Goal: Find specific page/section: Find specific page/section

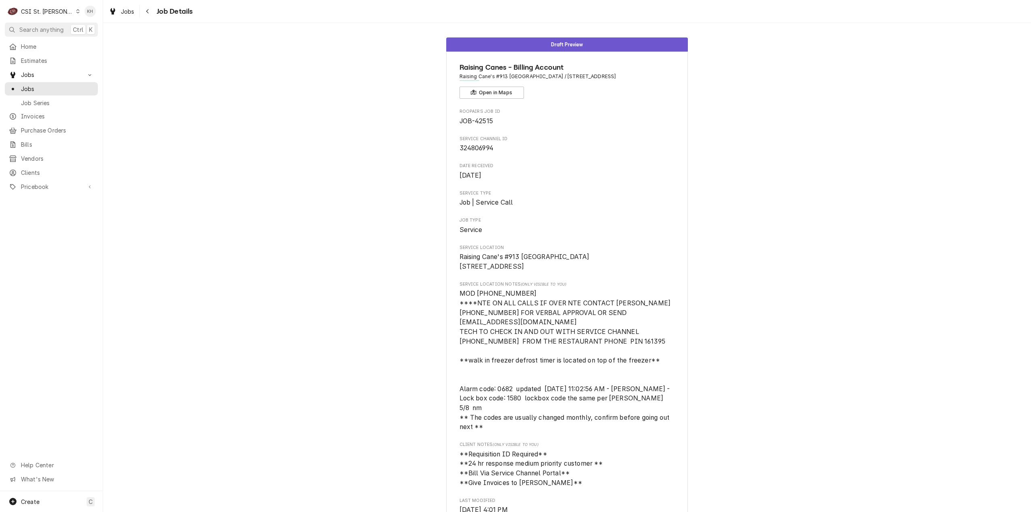
click at [42, 11] on div "CSI St. Louis" at bounding box center [47, 11] width 52 height 8
click at [94, 13] on div "CSI Kansas City" at bounding box center [124, 16] width 106 height 8
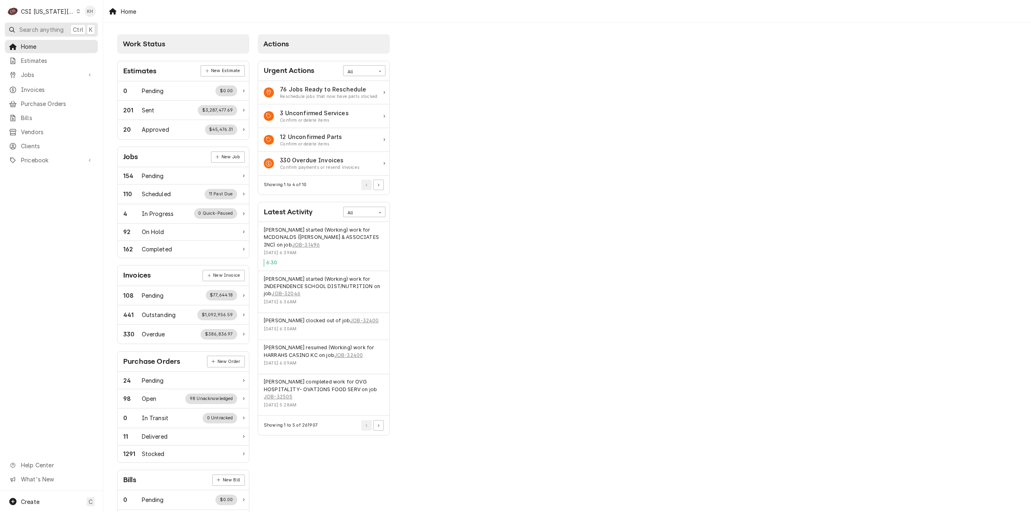
click at [60, 28] on span "Search anything" at bounding box center [41, 29] width 44 height 8
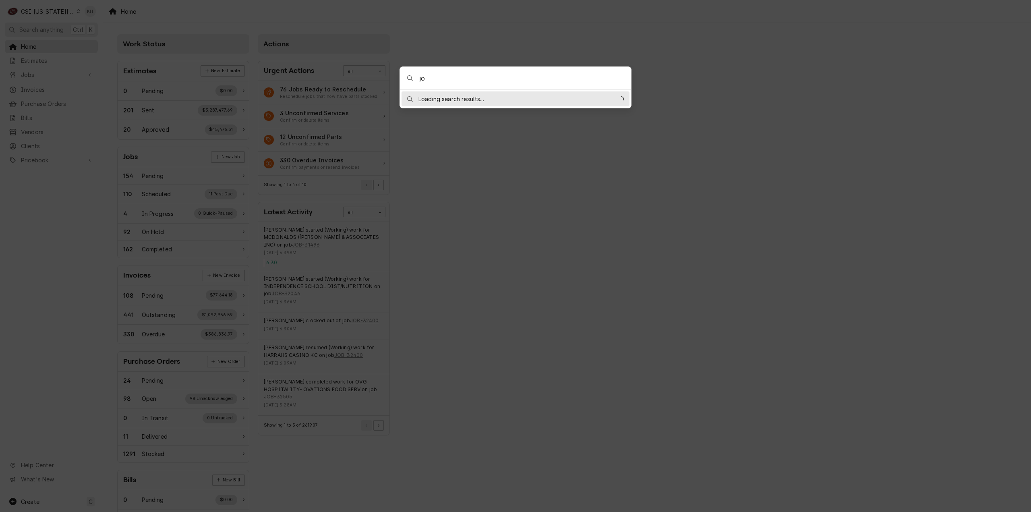
type input "j"
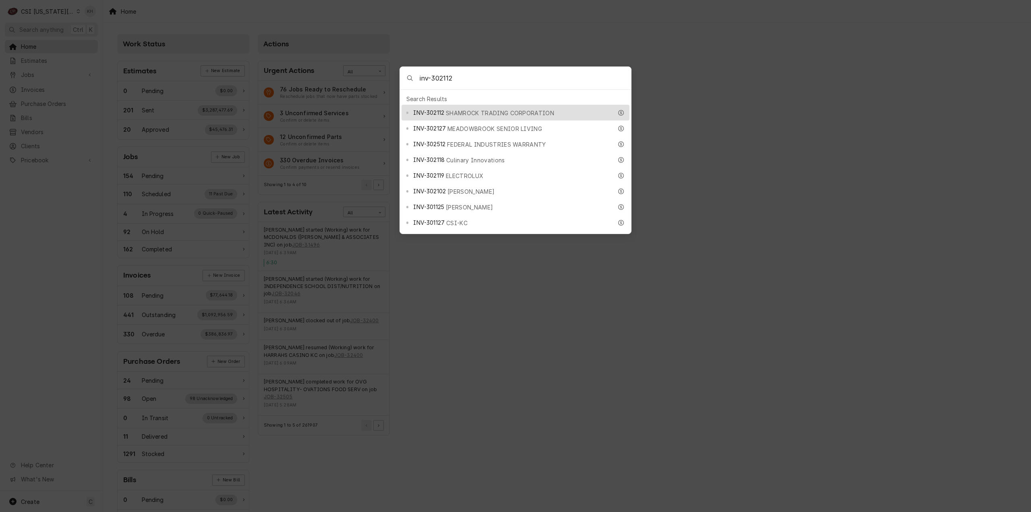
type input "inv-302112"
click at [463, 115] on div "INV-302112 SHAMROCK TRADING CORPORATION" at bounding box center [516, 113] width 228 height 16
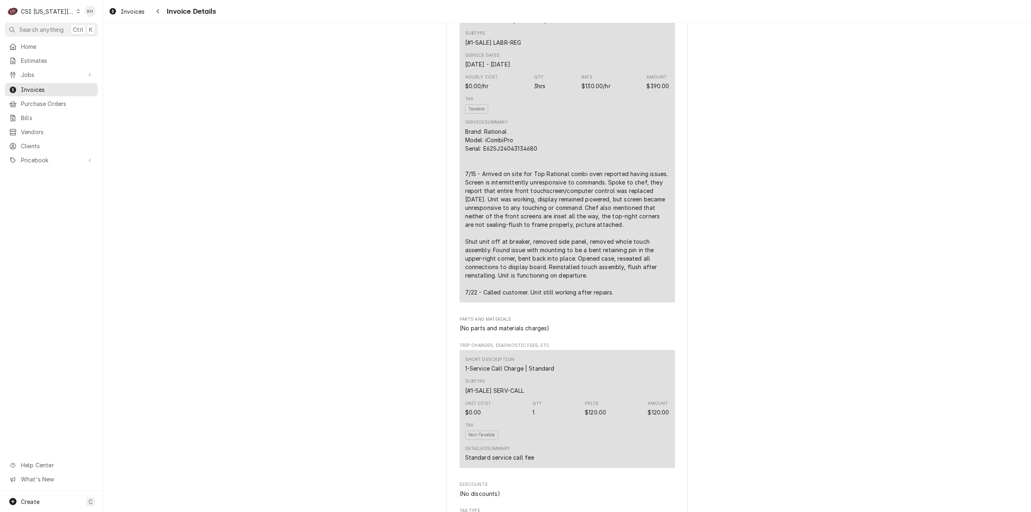
scroll to position [524, 0]
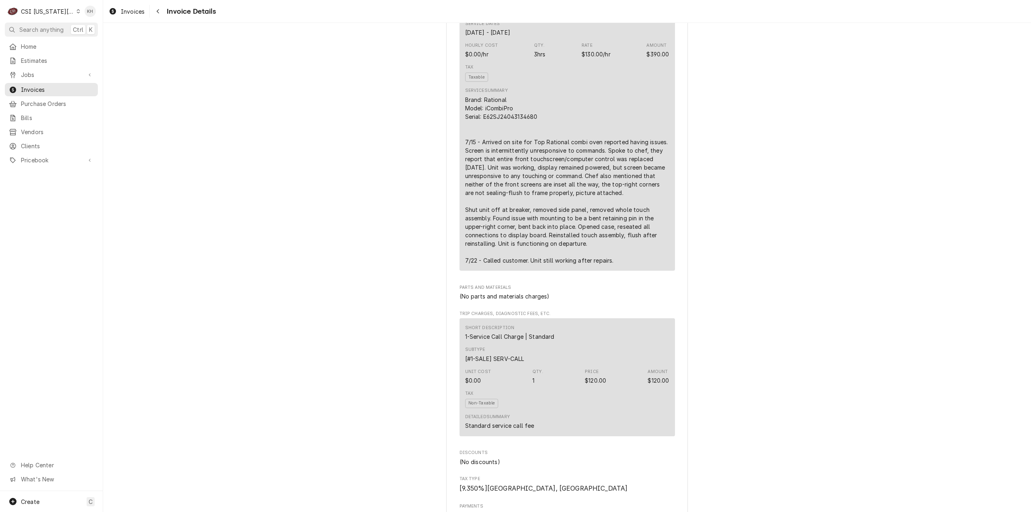
click at [224, 66] on div "Overdue Sender CSI Kansas City CSI Commercial Services Inc1021 NE Jib Ct Unit B…" at bounding box center [567, 328] width 928 height 1659
click at [45, 71] on span "Jobs" at bounding box center [51, 75] width 61 height 8
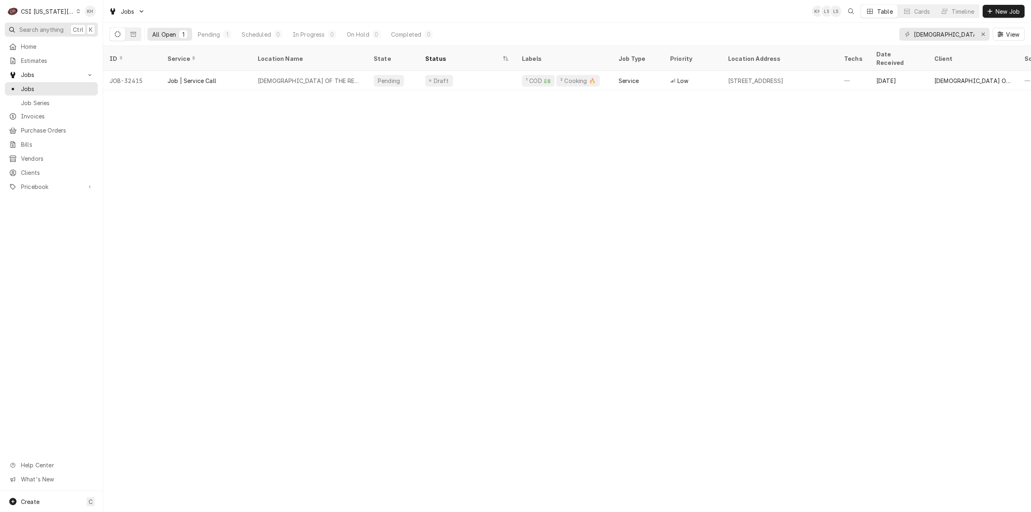
click at [48, 30] on span "Search anything" at bounding box center [41, 29] width 44 height 8
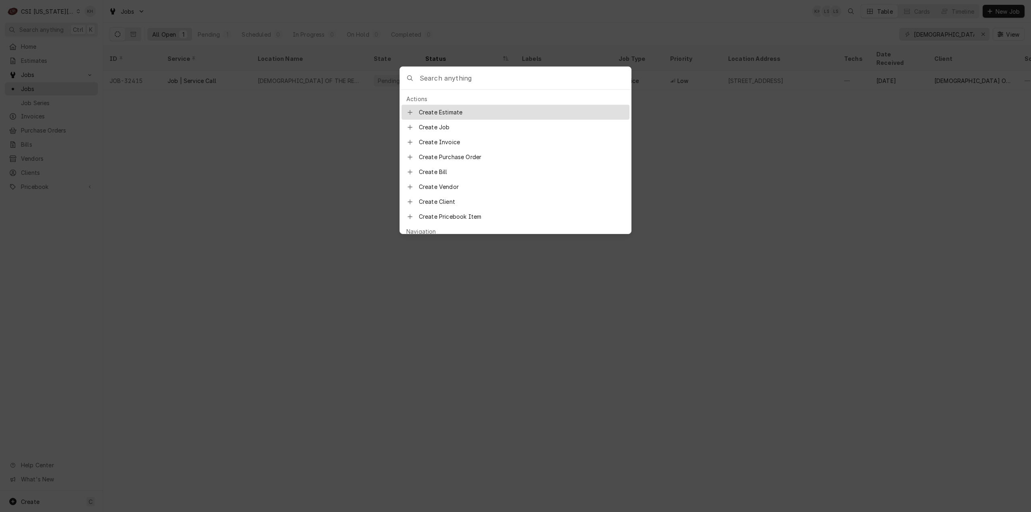
click at [511, 75] on input "Global Command Menu" at bounding box center [526, 78] width 212 height 23
type input "3"
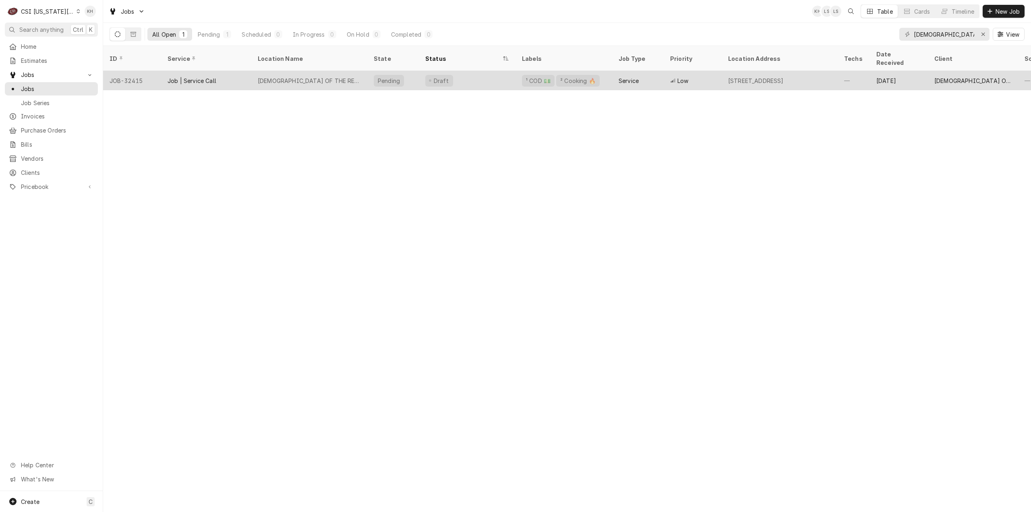
drag, startPoint x: 280, startPoint y: 225, endPoint x: 159, endPoint y: 61, distance: 203.9
click at [277, 221] on body "C CSI Kansas City. KH Search anything Ctrl K Home Estimates Jobs Jobs Job Serie…" at bounding box center [515, 256] width 1031 height 512
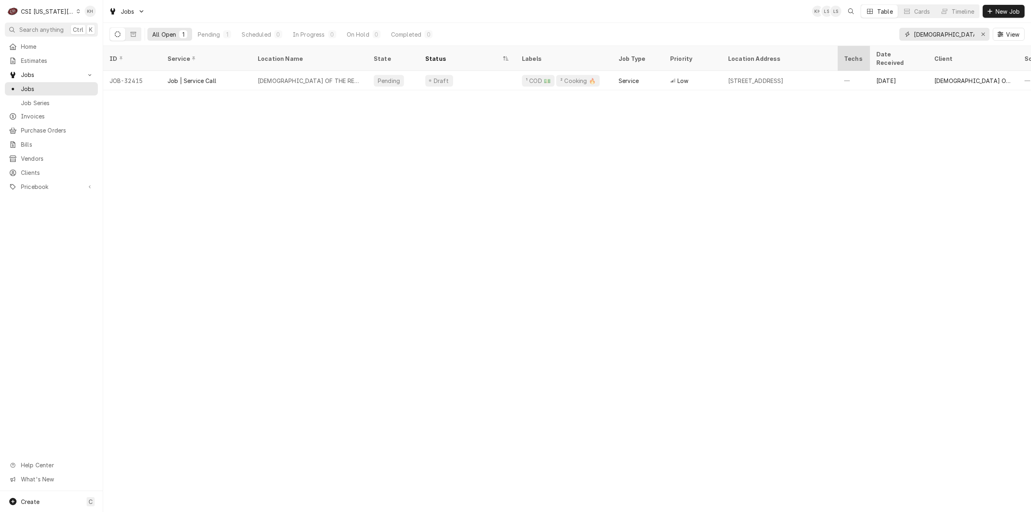
paste input "323658535"
drag, startPoint x: 947, startPoint y: 39, endPoint x: 847, endPoint y: 49, distance: 101.2
click at [847, 49] on div "Jobs KH LS LS Table Cards Timeline New Job All Open 1 Pending 1 Scheduled 0 In …" at bounding box center [567, 256] width 928 height 512
type input "323658535"
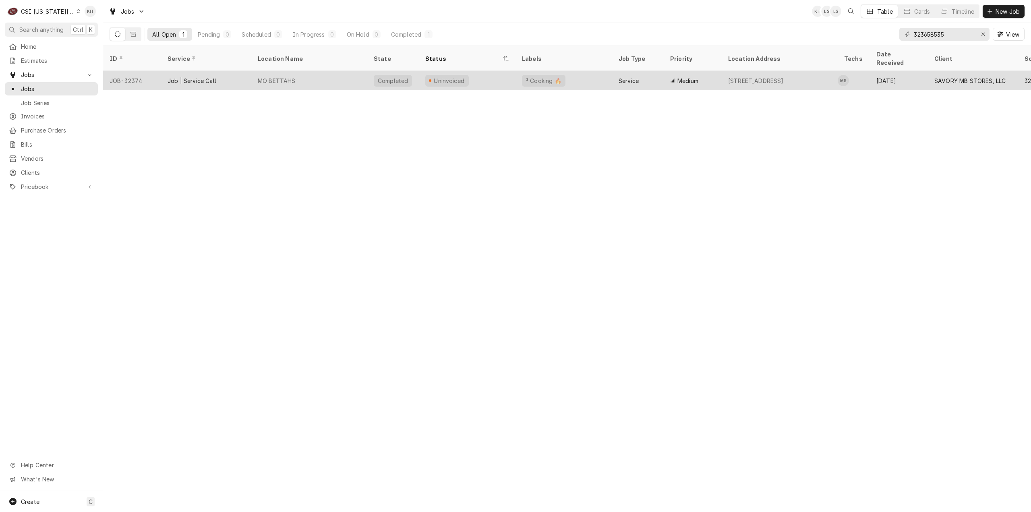
click at [305, 71] on div "MO BETTAHS" at bounding box center [309, 80] width 116 height 19
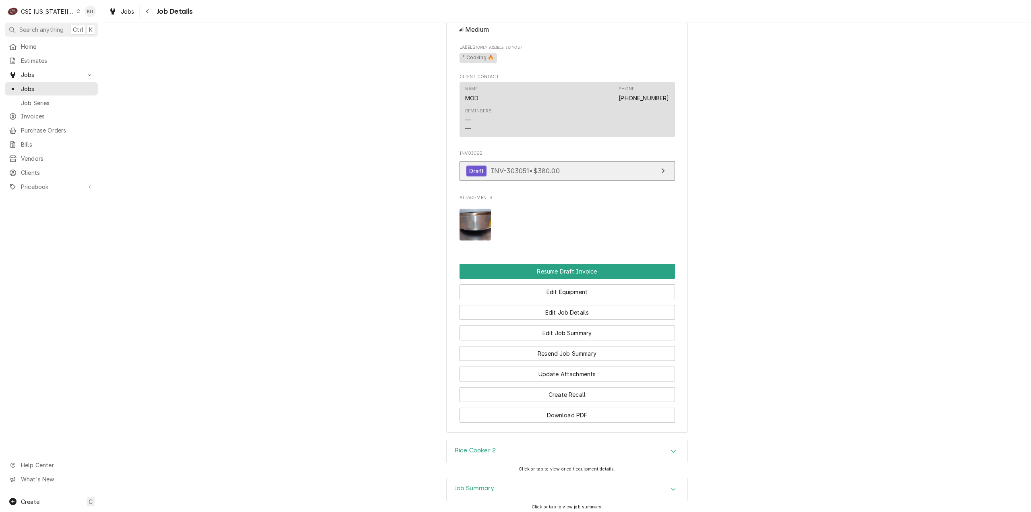
scroll to position [695, 0]
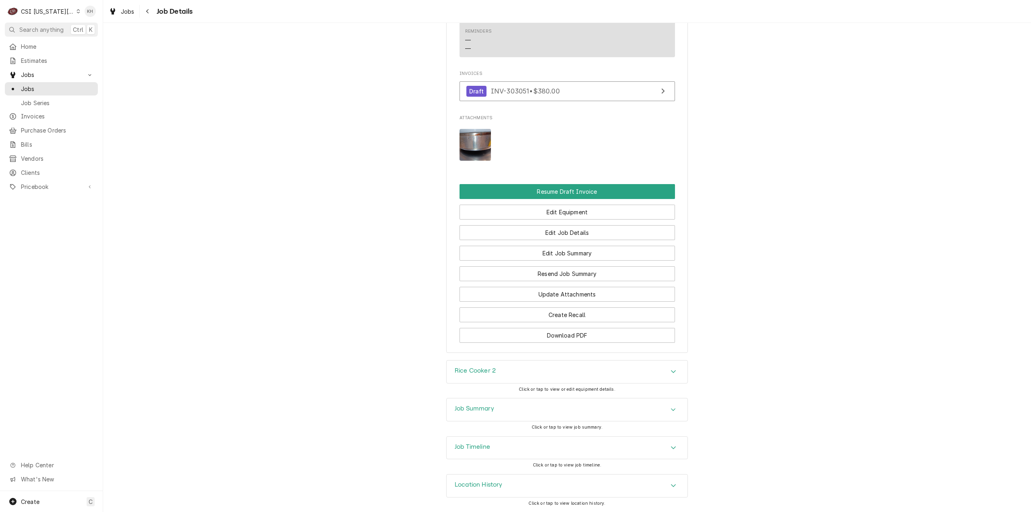
click at [483, 410] on h3 "Job Summary" at bounding box center [474, 409] width 39 height 8
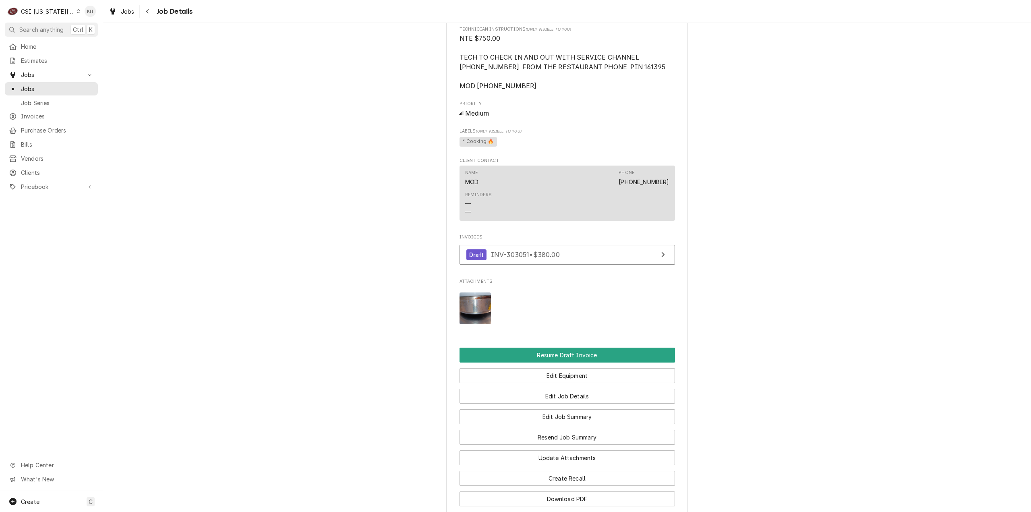
scroll to position [453, 0]
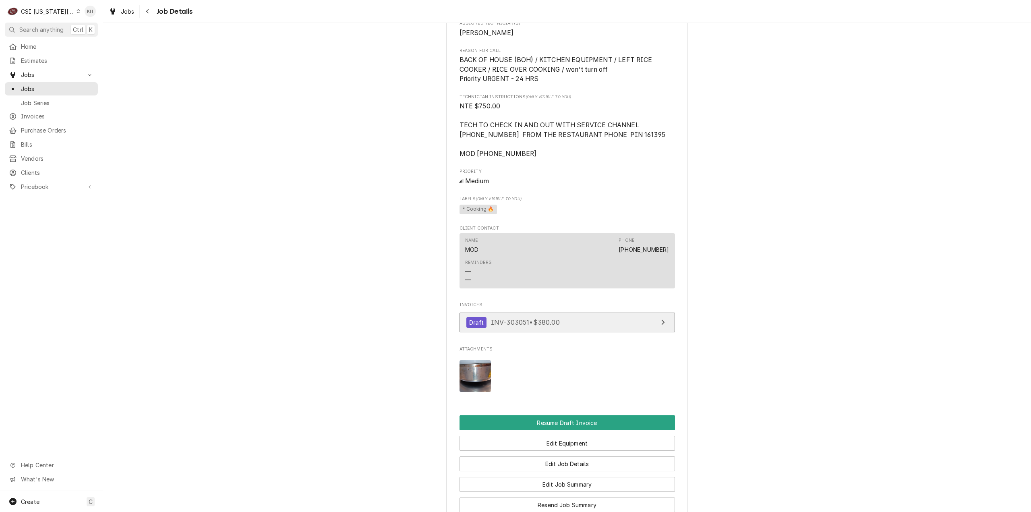
click at [517, 326] on span "INV-303051 • $380.00" at bounding box center [525, 322] width 69 height 8
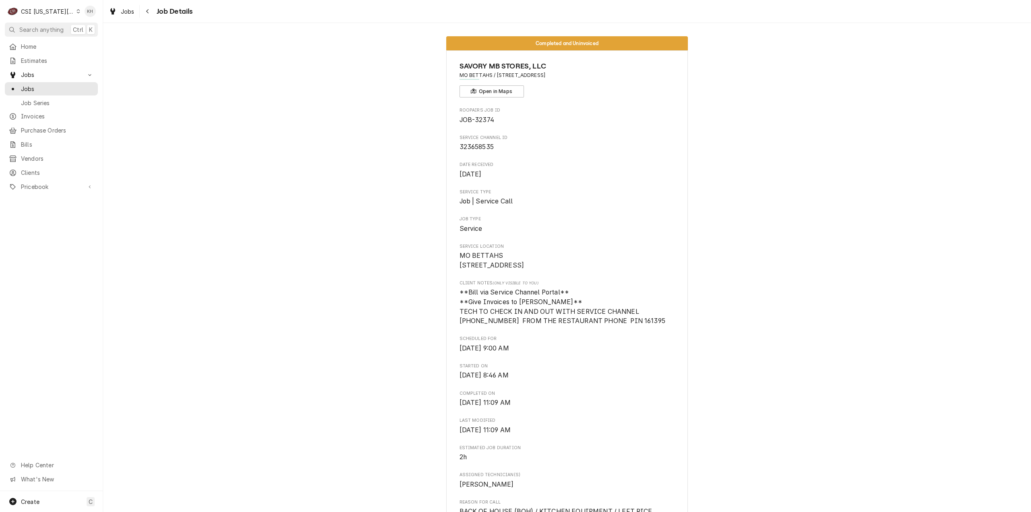
scroll to position [0, 0]
